Goal: Find specific page/section

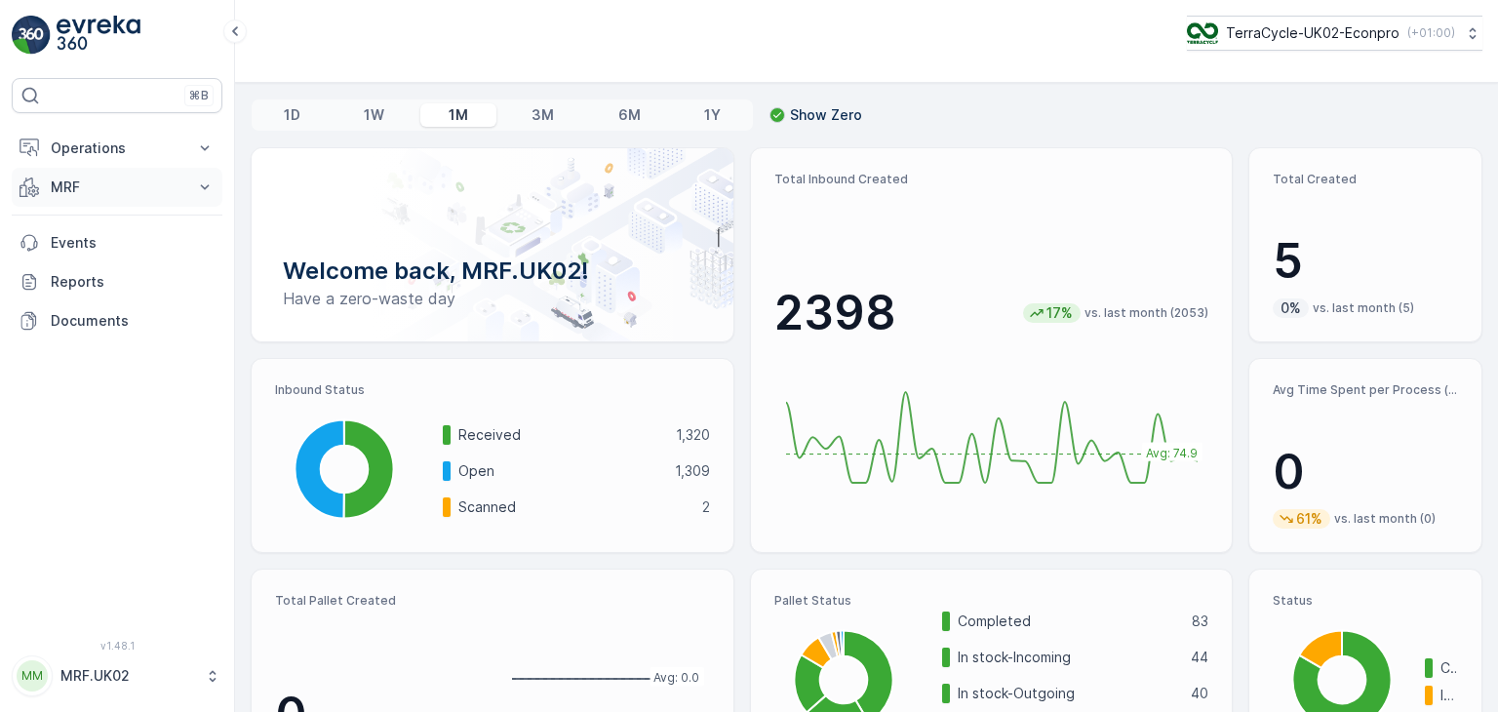
click at [203, 194] on icon at bounding box center [205, 188] width 20 height 20
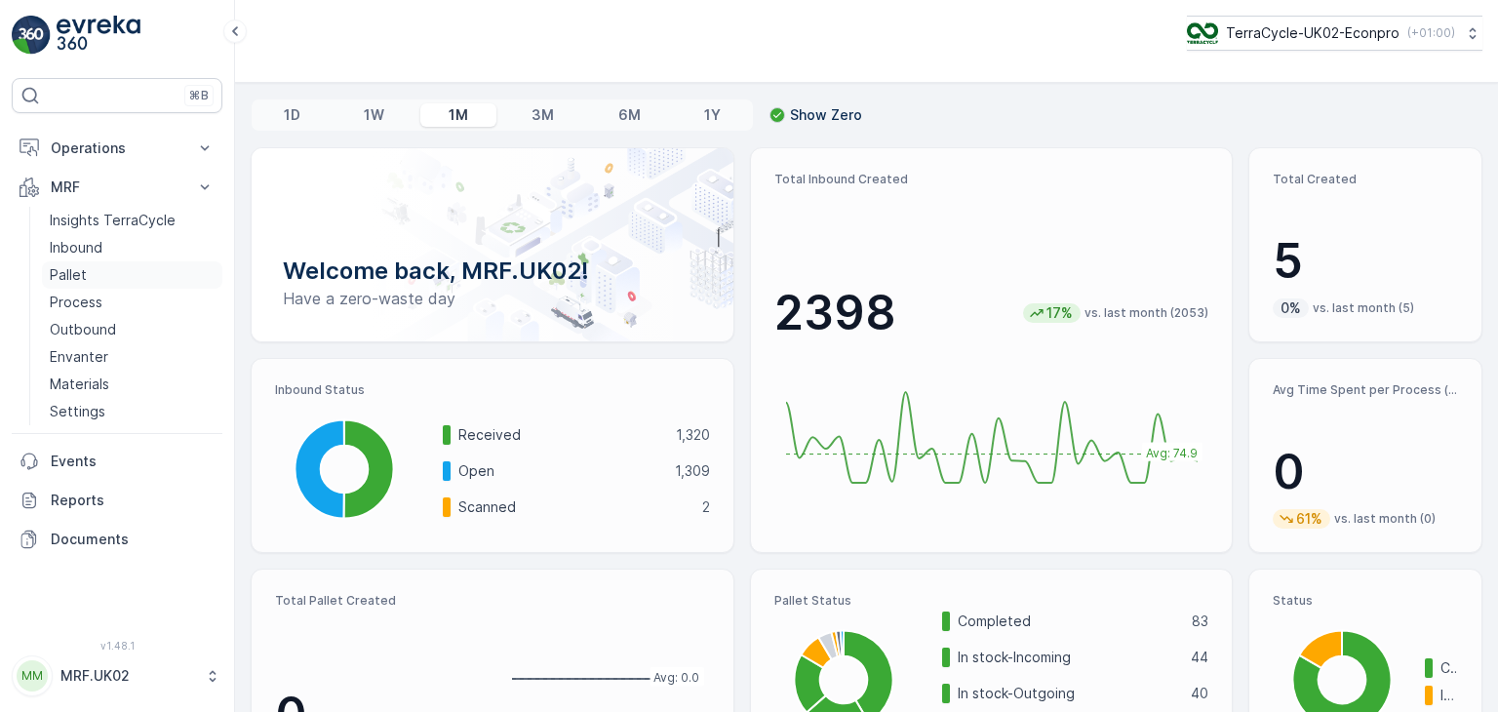
click at [85, 278] on p "Pallet" at bounding box center [68, 275] width 37 height 20
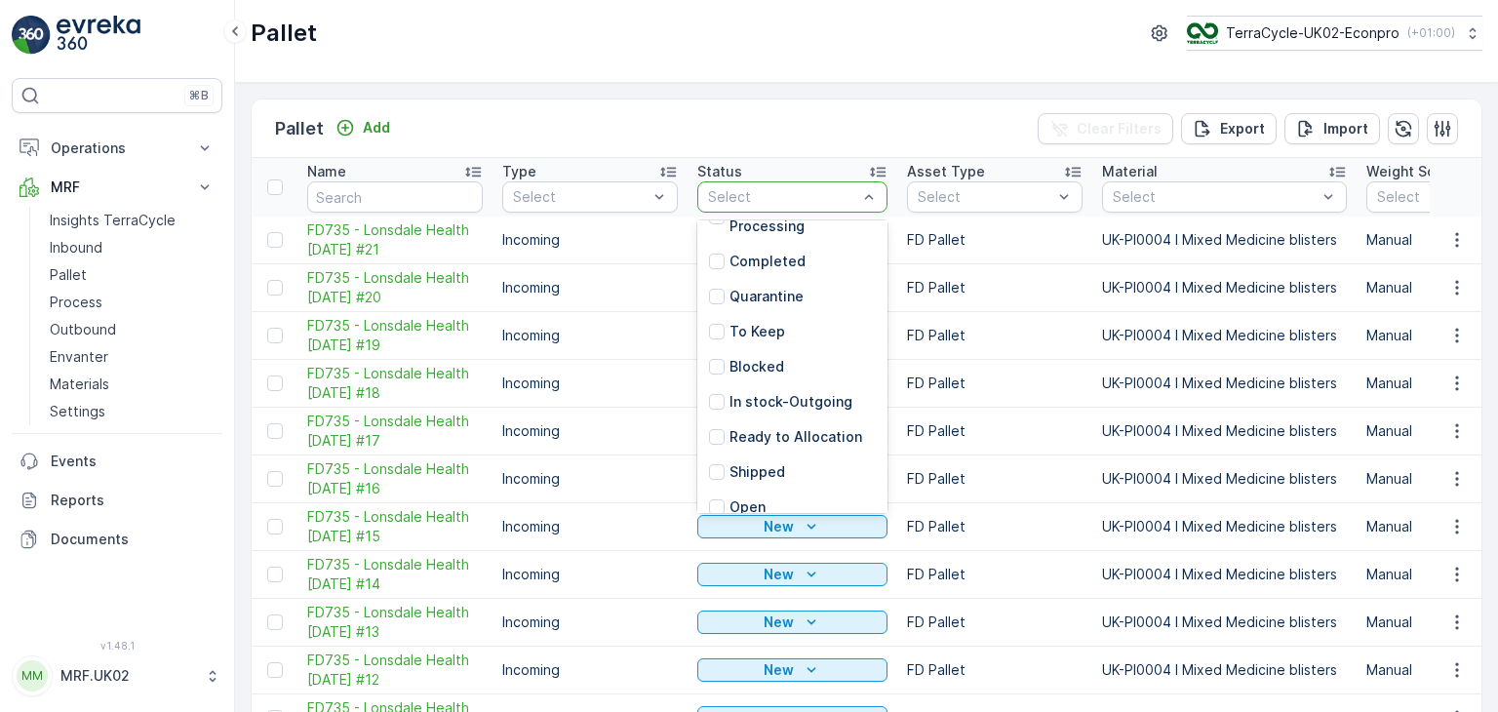
scroll to position [142, 0]
